Goal: Task Accomplishment & Management: Manage account settings

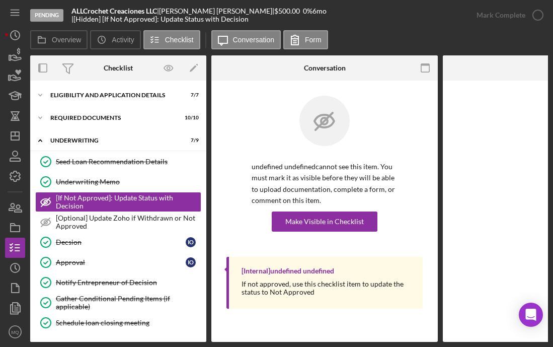
scroll to position [72, 0]
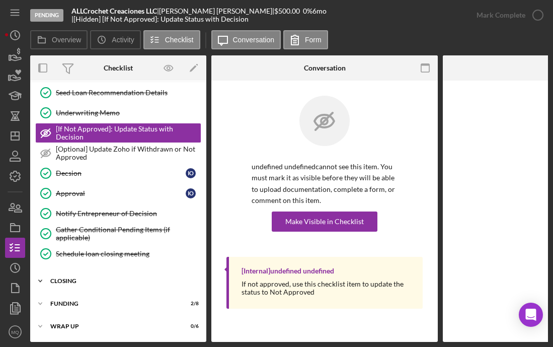
click at [76, 280] on div "Icon/Expander closing 13 / 14" at bounding box center [118, 281] width 176 height 20
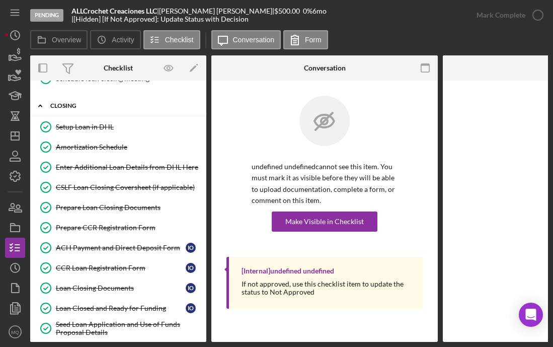
scroll to position [359, 0]
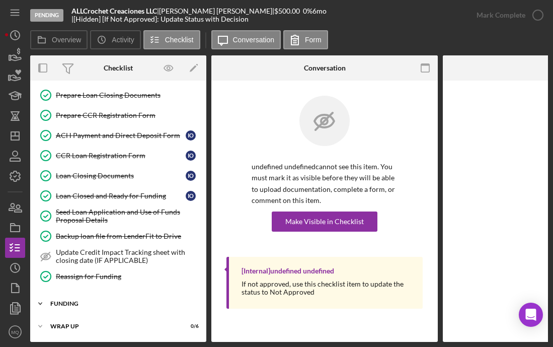
click at [66, 301] on div "FUNDING" at bounding box center [121, 303] width 143 height 6
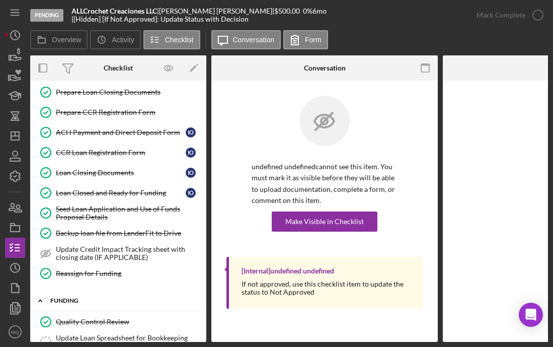
scroll to position [526, 0]
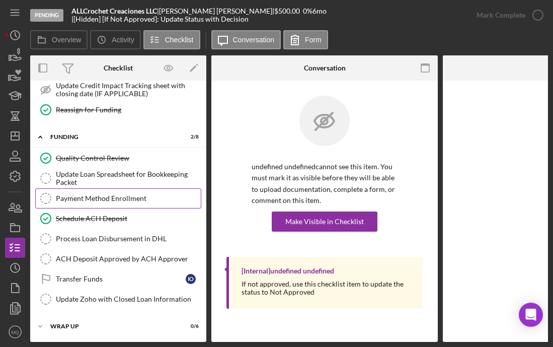
click at [158, 194] on div "Payment Method Enrollment" at bounding box center [128, 198] width 145 height 8
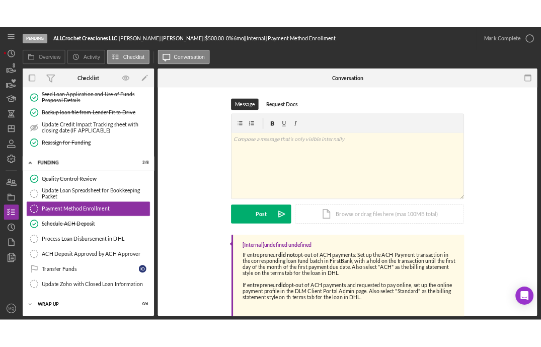
scroll to position [478, 0]
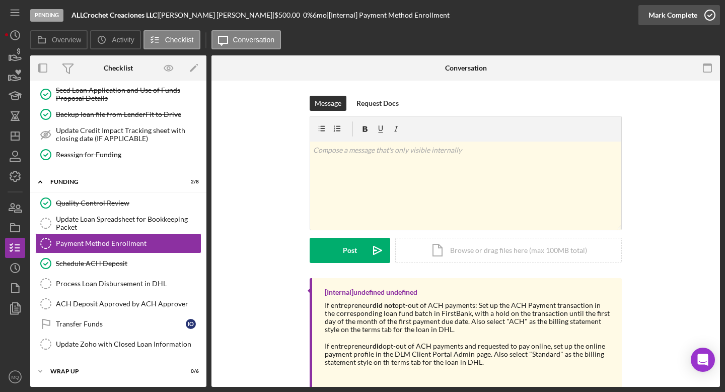
click at [553, 20] on circle "button" at bounding box center [710, 15] width 10 height 10
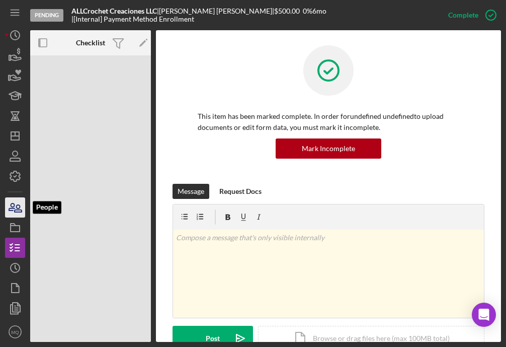
click at [17, 210] on icon "button" at bounding box center [15, 207] width 25 height 25
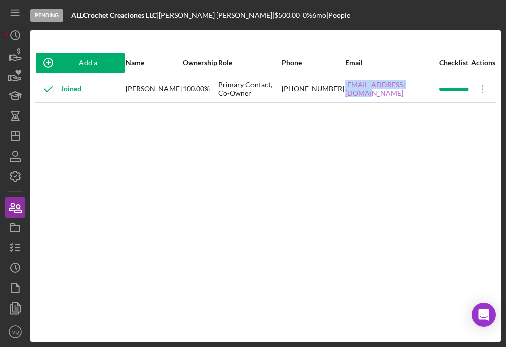
drag, startPoint x: 357, startPoint y: 95, endPoint x: 356, endPoint y: 89, distance: 6.1
click at [356, 89] on div "[EMAIL_ADDRESS][DOMAIN_NAME]" at bounding box center [391, 88] width 93 height 25
copy link "[EMAIL_ADDRESS][DOMAIN_NAME]"
click at [14, 250] on icon "button" at bounding box center [15, 247] width 25 height 25
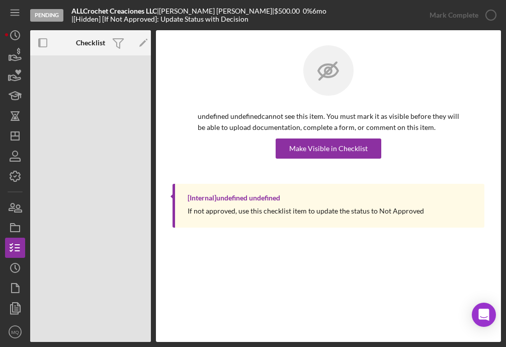
drag, startPoint x: 152, startPoint y: 44, endPoint x: 172, endPoint y: 44, distance: 19.6
click at [172, 44] on div "Checklist Icon/Edit Pending ALLCrochet Creaciones LLC | [PERSON_NAME] | $500.00…" at bounding box center [265, 185] width 471 height 311
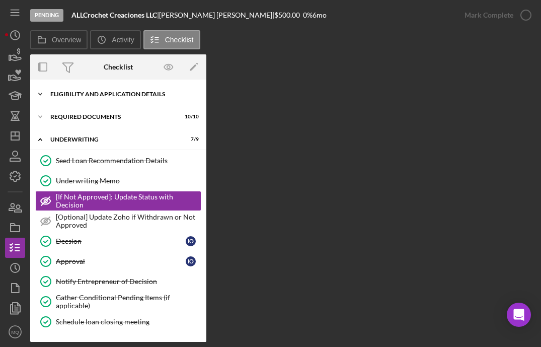
click at [81, 96] on div "Eligibility and Application Details" at bounding box center [121, 94] width 143 height 6
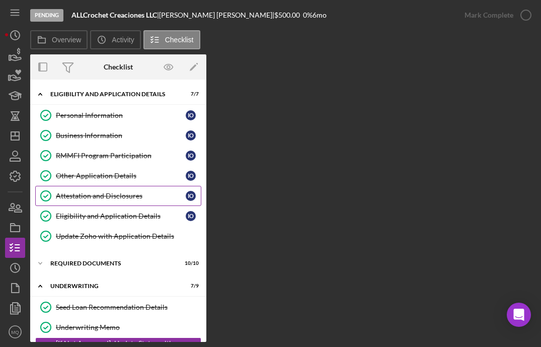
click at [87, 197] on div "Attestation and Disclosures" at bounding box center [121, 196] width 130 height 8
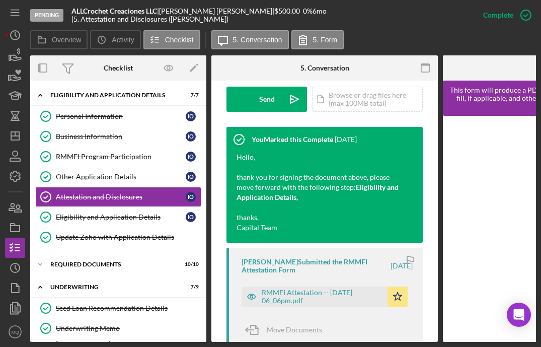
scroll to position [302, 0]
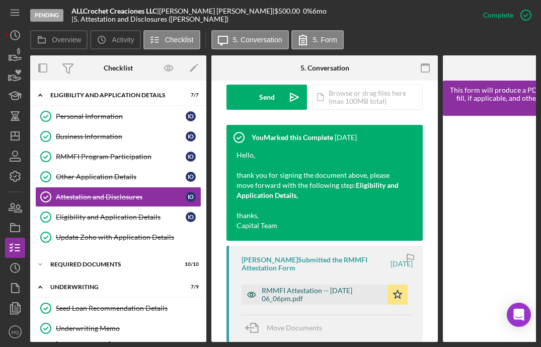
click at [287, 297] on div "RMMFI Attestation -- [DATE] 06_06pm.pdf" at bounding box center [322, 294] width 121 height 16
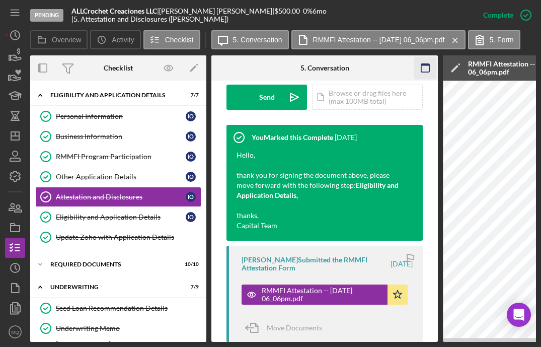
click at [424, 70] on icon "button" at bounding box center [425, 68] width 23 height 23
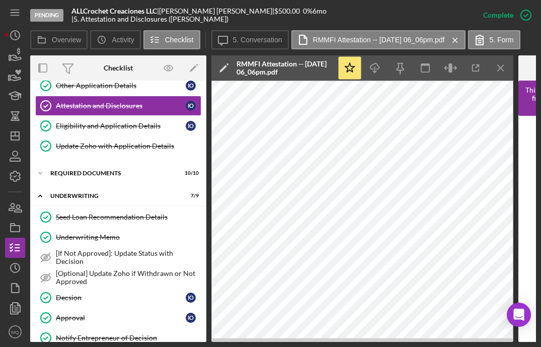
scroll to position [218, 0]
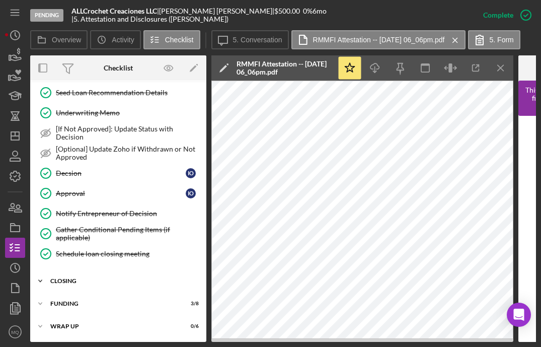
click at [61, 279] on div "closing" at bounding box center [121, 281] width 143 height 6
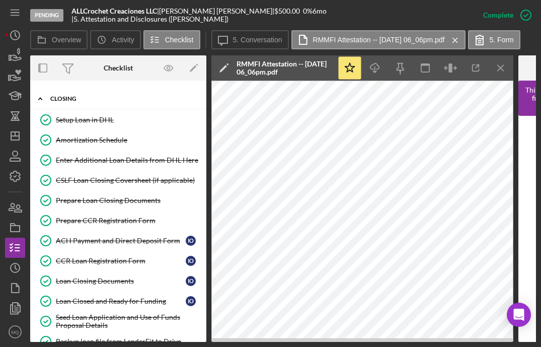
scroll to position [506, 0]
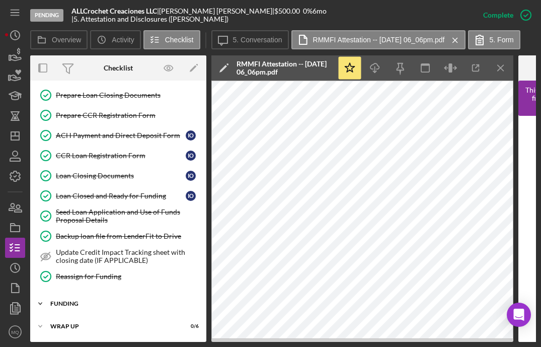
click at [65, 300] on div "FUNDING" at bounding box center [121, 303] width 143 height 6
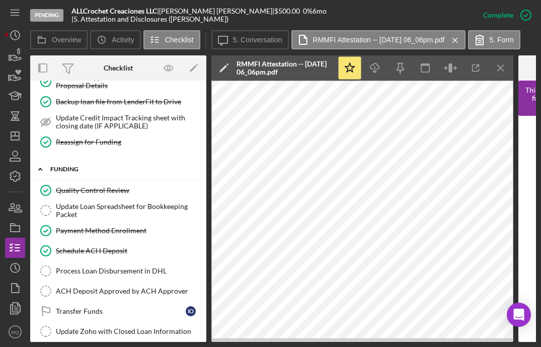
scroll to position [672, 0]
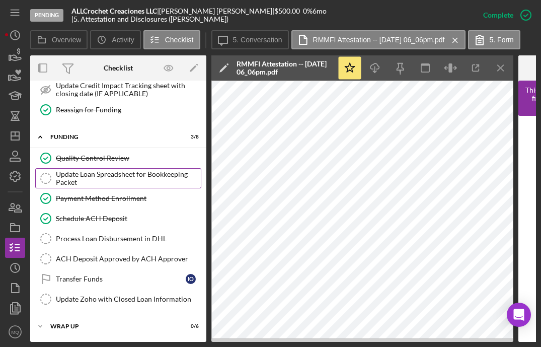
click at [90, 179] on div "Update Loan Spreadsheet for Bookkeeping Packet" at bounding box center [128, 178] width 145 height 16
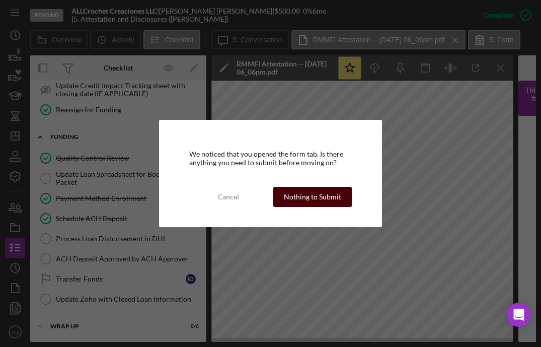
click at [326, 198] on div "Nothing to Submit" at bounding box center [312, 197] width 57 height 20
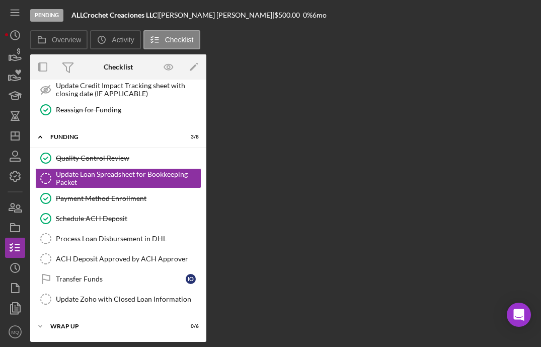
scroll to position [669, 0]
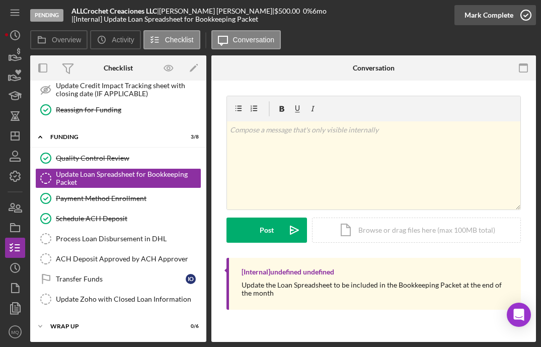
click at [528, 11] on icon "button" at bounding box center [525, 15] width 25 height 25
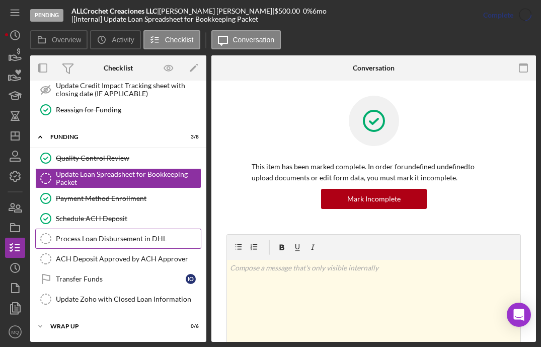
click at [125, 241] on div "Process Loan Disbursement in DHL" at bounding box center [128, 238] width 145 height 8
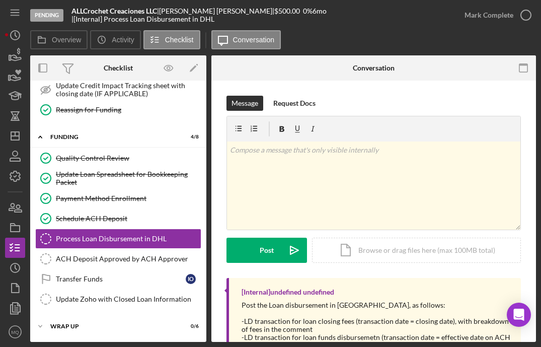
scroll to position [40, 0]
